Goal: Task Accomplishment & Management: Manage account settings

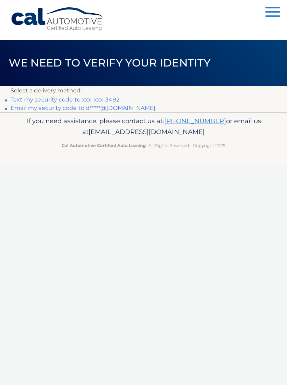
click at [110, 98] on link "Text my security code to xxx-xxx-3492" at bounding box center [64, 99] width 109 height 7
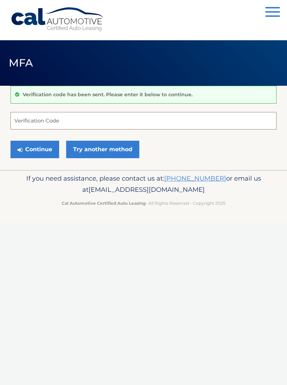
click at [87, 120] on input "Verification Code" at bounding box center [143, 120] width 266 height 17
type input "131503"
click at [43, 151] on button "Continue" at bounding box center [34, 149] width 49 height 17
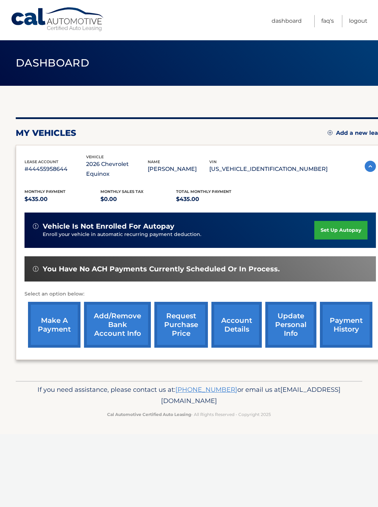
click at [128, 313] on link "Add/Remove bank account info" at bounding box center [117, 325] width 67 height 46
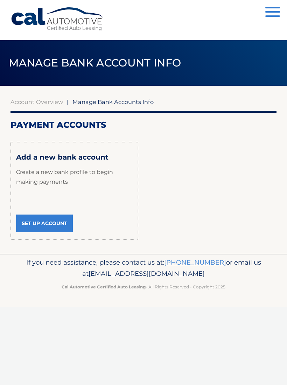
click at [63, 224] on link "Set Up Account" at bounding box center [44, 222] width 57 height 17
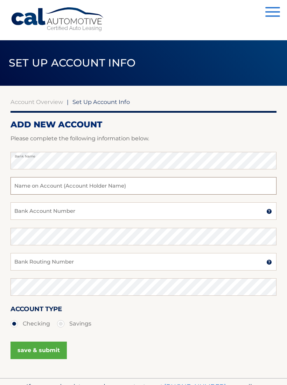
click at [135, 192] on input "text" at bounding box center [143, 185] width 266 height 17
type input "[PERSON_NAME]"
click at [120, 208] on input "Bank Account Number" at bounding box center [143, 210] width 266 height 17
type input "0091120154"
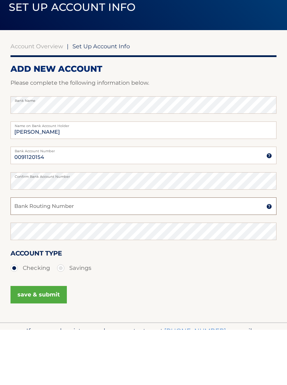
click at [119, 253] on input "Bank Routing Number" at bounding box center [143, 261] width 266 height 17
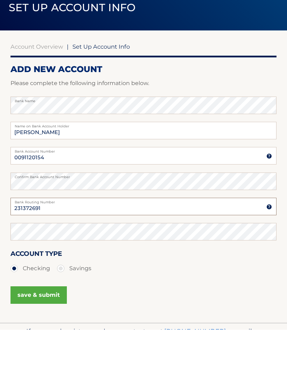
type input "231372691"
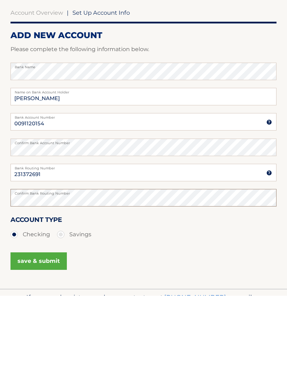
scroll to position [38, 0]
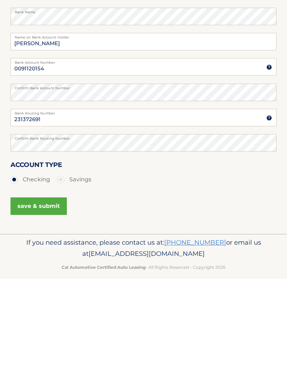
click at [47, 304] on button "save & submit" at bounding box center [38, 312] width 56 height 17
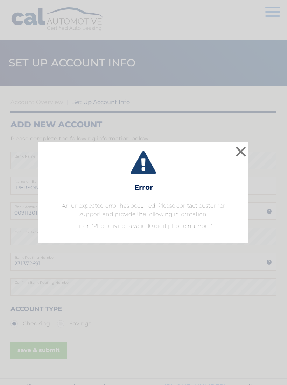
click at [242, 157] on button "×" at bounding box center [241, 151] width 14 height 14
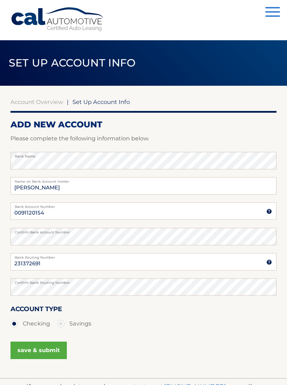
click at [41, 346] on button "save & submit" at bounding box center [38, 349] width 56 height 17
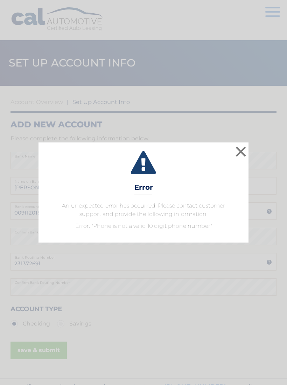
click at [238, 155] on button "×" at bounding box center [241, 151] width 14 height 14
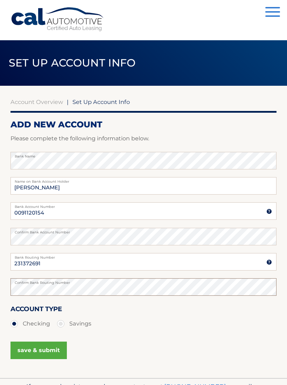
scroll to position [35, 0]
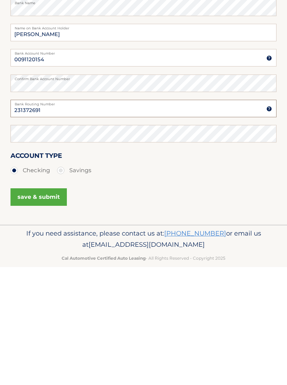
click at [68, 218] on input "231372691" at bounding box center [143, 226] width 266 height 17
type input "2"
click at [62, 167] on input "0091120154" at bounding box center [143, 175] width 266 height 17
type input "0"
click at [74, 142] on input "James Ruggiero" at bounding box center [143, 150] width 266 height 17
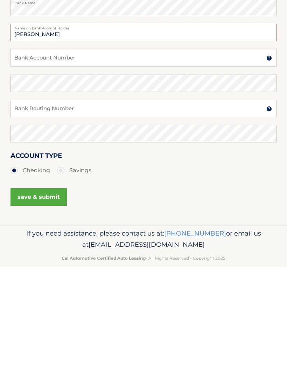
type input "J"
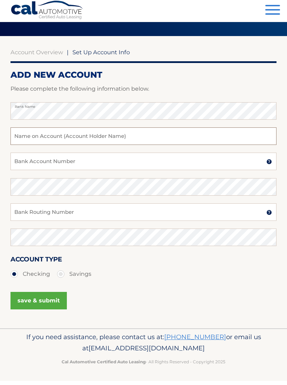
scroll to position [0, 0]
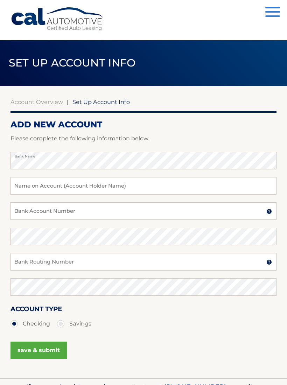
click at [275, 15] on button "Menu" at bounding box center [272, 13] width 15 height 12
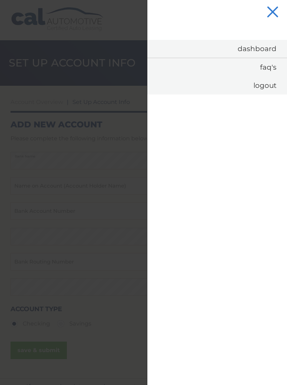
click at [270, 51] on link "Dashboard" at bounding box center [217, 49] width 140 height 18
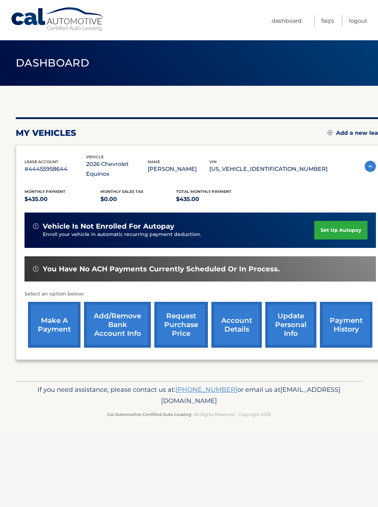
click at [58, 322] on link "make a payment" at bounding box center [54, 325] width 52 height 46
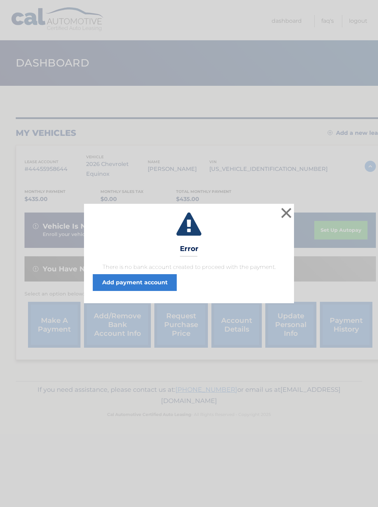
click at [157, 286] on link "Add payment account" at bounding box center [135, 282] width 84 height 17
click at [292, 212] on button "×" at bounding box center [286, 213] width 14 height 14
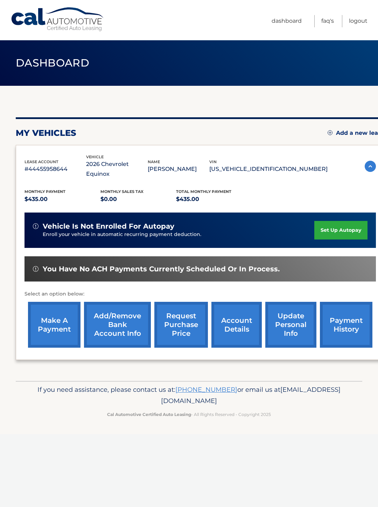
click at [54, 318] on link "make a payment" at bounding box center [54, 325] width 52 height 46
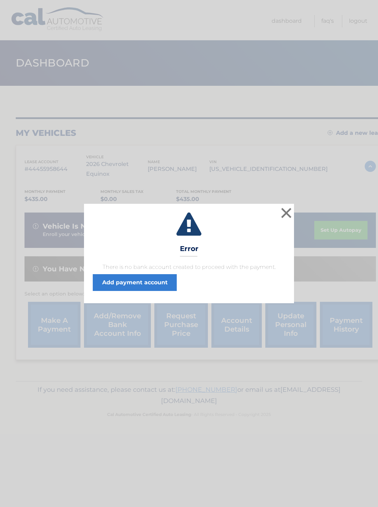
click at [165, 284] on link "Add payment account" at bounding box center [135, 282] width 84 height 17
